Goal: Information Seeking & Learning: Learn about a topic

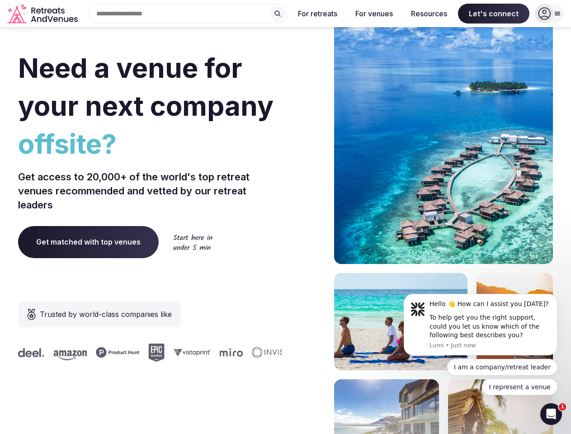
click at [285, 217] on div "Need a venue for your next company offsite? Get access to 20,000+ of the world'…" at bounding box center [285, 270] width 535 height 545
click at [188, 14] on div "Search Popular Destinations [GEOGRAPHIC_DATA], [GEOGRAPHIC_DATA] [GEOGRAPHIC_DA…" at bounding box center [184, 13] width 206 height 19
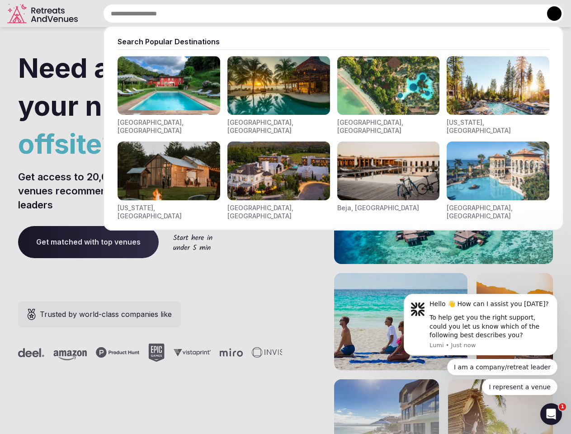
click at [278, 14] on input "text" at bounding box center [333, 13] width 461 height 19
click at [318, 14] on input "text" at bounding box center [333, 13] width 461 height 19
click at [374, 14] on input "text" at bounding box center [333, 13] width 461 height 19
click at [429, 14] on input "text" at bounding box center [333, 13] width 461 height 19
click at [494, 14] on input "text" at bounding box center [333, 13] width 461 height 19
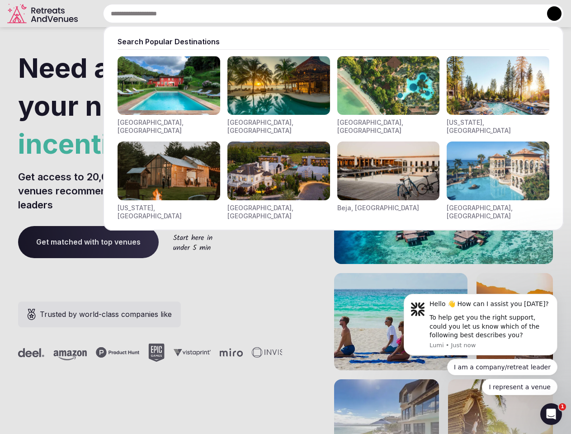
click at [550, 14] on button at bounding box center [554, 13] width 14 height 14
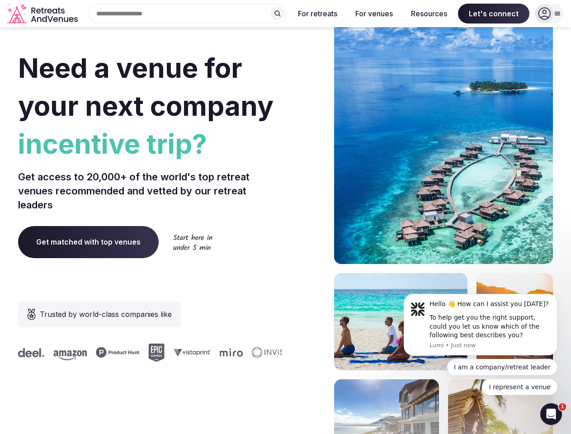
click at [481, 325] on div "To help get you the right support, could you let us know which of the following…" at bounding box center [490, 326] width 121 height 27
